Goal: Information Seeking & Learning: Learn about a topic

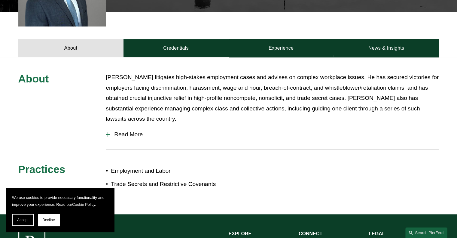
scroll to position [245, 0]
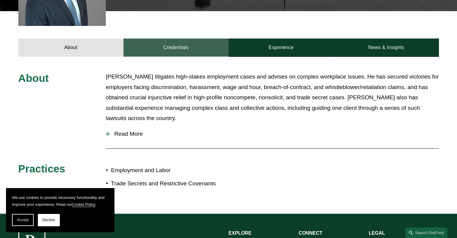
click at [187, 44] on link "Credentials" at bounding box center [176, 48] width 105 height 18
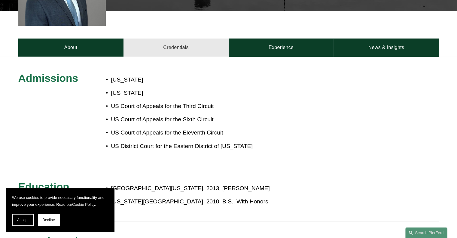
click at [187, 44] on link "Credentials" at bounding box center [176, 48] width 105 height 18
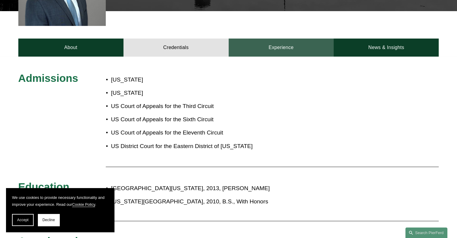
click at [261, 39] on link "Experience" at bounding box center [281, 48] width 105 height 18
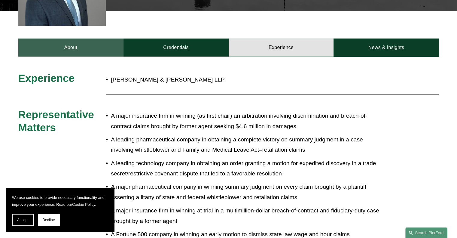
click at [67, 39] on link "About" at bounding box center [70, 48] width 105 height 18
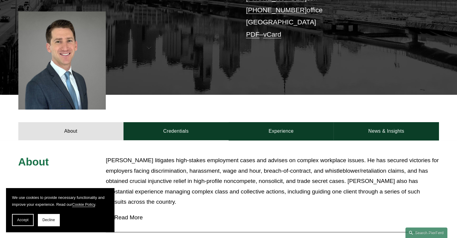
scroll to position [156, 0]
